Goal: Task Accomplishment & Management: Manage account settings

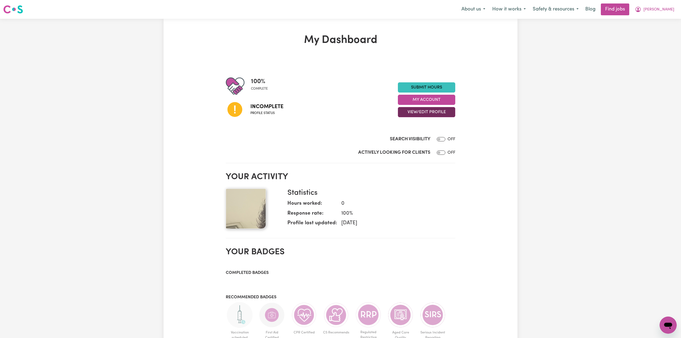
click at [418, 111] on button "View/Edit Profile" at bounding box center [426, 112] width 57 height 10
click at [406, 135] on link "Edit Profile" at bounding box center [423, 136] width 50 height 11
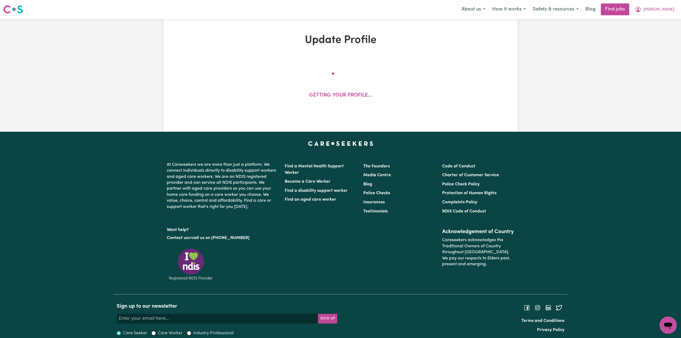
select select "[DEMOGRAPHIC_DATA]"
select select "[DEMOGRAPHIC_DATA] Work Visa"
select select "Studying a healthcare related degree or qualification"
select select "47"
select select "60"
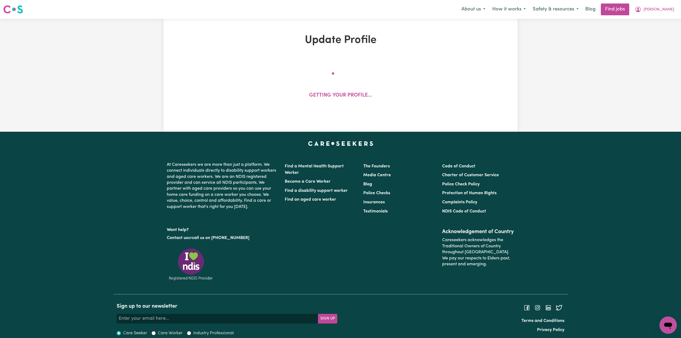
select select "70"
select select "100"
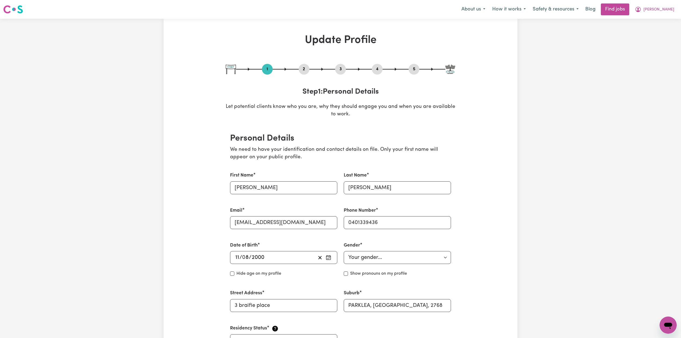
click at [303, 70] on button "2" at bounding box center [303, 69] width 11 height 7
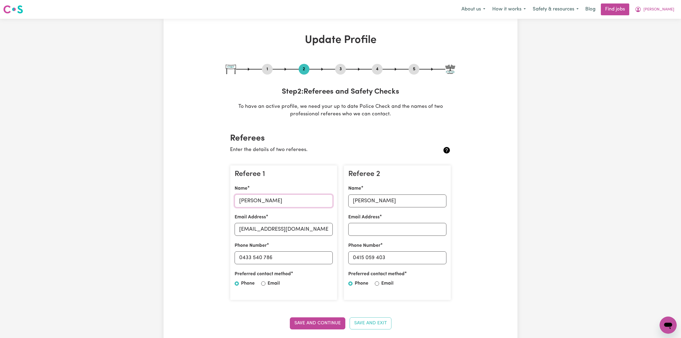
click at [273, 203] on input "[PERSON_NAME]" at bounding box center [283, 200] width 98 height 13
click at [274, 223] on input "[EMAIL_ADDRESS][DOMAIN_NAME]" at bounding box center [283, 229] width 98 height 13
drag, startPoint x: 243, startPoint y: 257, endPoint x: 293, endPoint y: 255, distance: 50.1
click at [293, 255] on input "0433 540 786" at bounding box center [283, 257] width 98 height 13
click at [369, 207] on input "[PERSON_NAME]" at bounding box center [397, 200] width 98 height 13
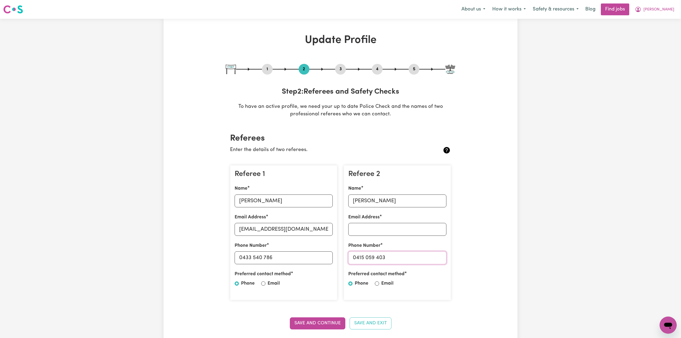
drag, startPoint x: 357, startPoint y: 256, endPoint x: 414, endPoint y: 255, distance: 56.8
click at [414, 255] on input "0415 059 403" at bounding box center [397, 257] width 98 height 13
click at [266, 70] on button "1" at bounding box center [267, 69] width 11 height 7
select select "[DEMOGRAPHIC_DATA]"
select select "[DEMOGRAPHIC_DATA] Work Visa"
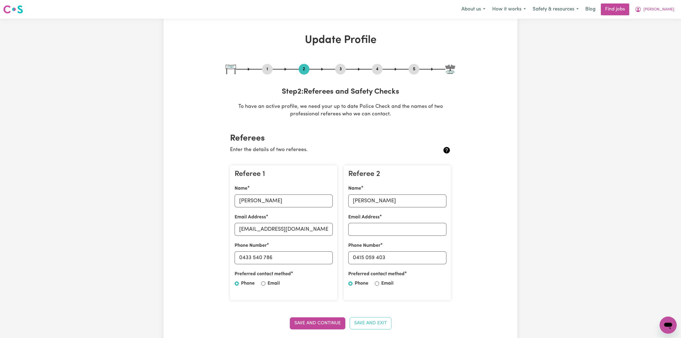
select select "Studying a healthcare related degree or qualification"
select select "47"
select select "60"
select select "70"
select select "100"
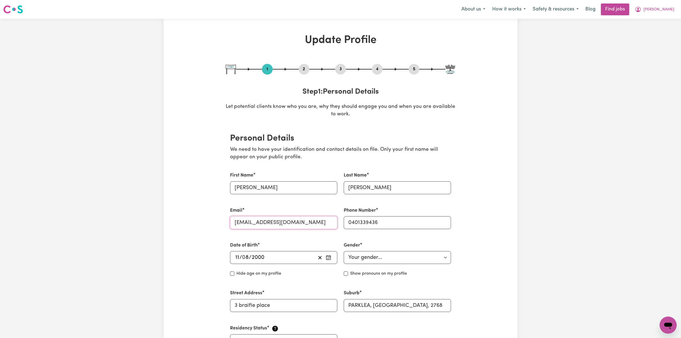
click at [251, 216] on input "[EMAIL_ADDRESS][DOMAIN_NAME]" at bounding box center [283, 222] width 107 height 13
click at [411, 68] on button "5" at bounding box center [413, 69] width 11 height 7
select select "I am providing services privately on my own"
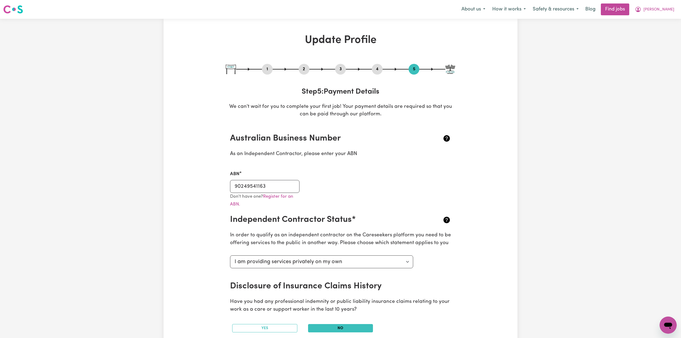
scroll to position [36, 0]
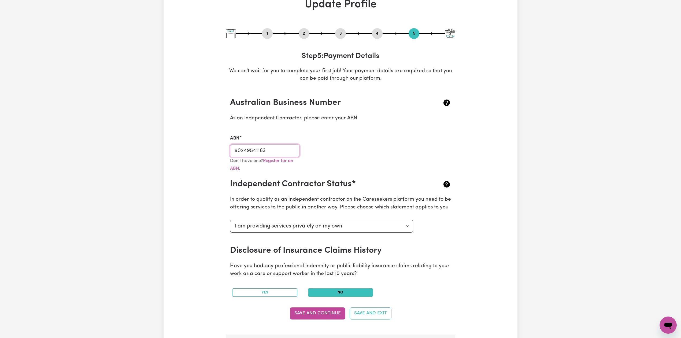
click at [257, 150] on input "90249541163" at bounding box center [264, 150] width 69 height 13
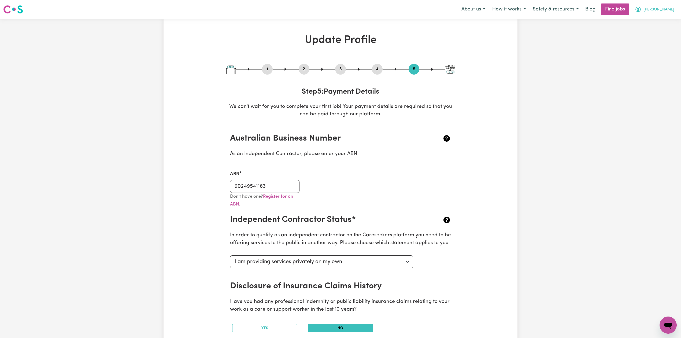
click at [668, 6] on button "[PERSON_NAME]" at bounding box center [654, 9] width 46 height 11
click at [652, 30] on link "My Dashboard" at bounding box center [656, 31] width 42 height 10
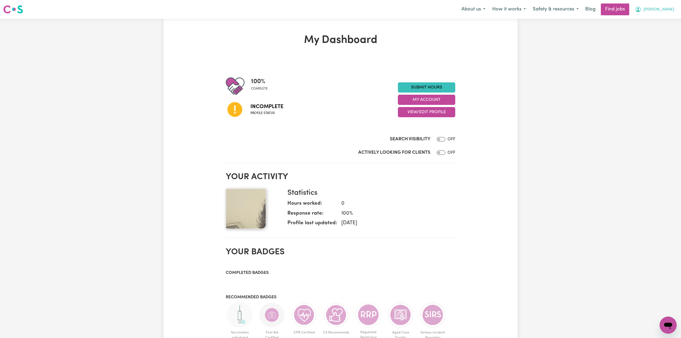
click at [660, 12] on button "[PERSON_NAME]" at bounding box center [654, 9] width 46 height 11
click at [649, 39] on link "Logout" at bounding box center [656, 41] width 42 height 10
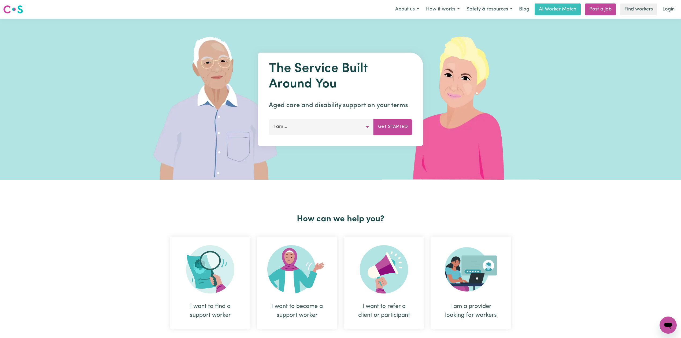
click at [672, 9] on link "Login" at bounding box center [668, 9] width 18 height 12
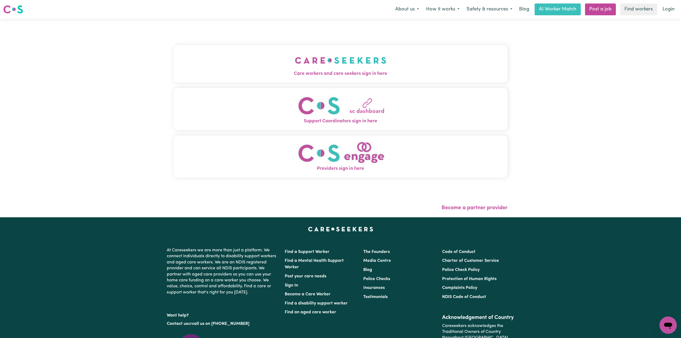
click at [342, 40] on div "Care workers and care seekers sign in here Support Coordinators sign in here Pr…" at bounding box center [340, 113] width 334 height 169
click at [315, 61] on img "Care workers and care seekers sign in here" at bounding box center [340, 60] width 91 height 20
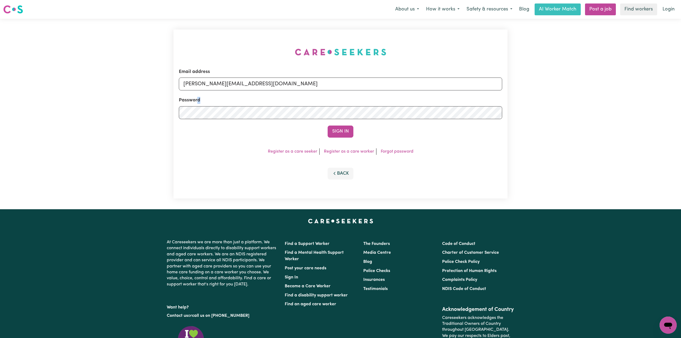
click at [208, 97] on div "Password" at bounding box center [340, 108] width 323 height 22
click at [207, 87] on input "[PERSON_NAME][EMAIL_ADDRESS][DOMAIN_NAME]" at bounding box center [340, 83] width 323 height 13
drag, startPoint x: 210, startPoint y: 81, endPoint x: 301, endPoint y: 85, distance: 91.2
click at [301, 85] on input "Superuser~[EMAIL_ADDRESS][DOMAIN_NAME]" at bounding box center [340, 83] width 323 height 13
drag, startPoint x: 219, startPoint y: 84, endPoint x: 222, endPoint y: 101, distance: 17.5
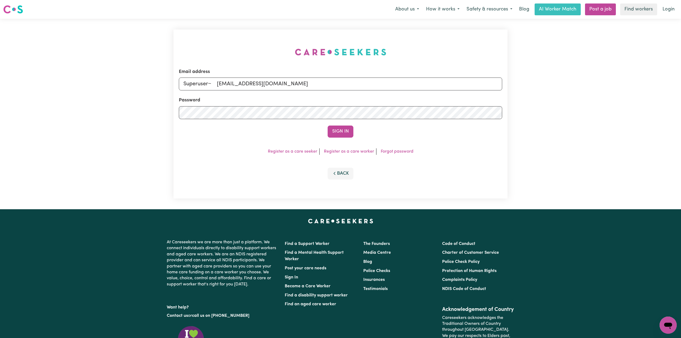
click at [219, 84] on input "Superuser~ [EMAIL_ADDRESS][DOMAIN_NAME]" at bounding box center [340, 83] width 323 height 13
type input "[EMAIL_ADDRESS][DOMAIN_NAME]"
click at [345, 132] on button "Sign In" at bounding box center [340, 131] width 26 height 12
